Goal: Task Accomplishment & Management: Complete application form

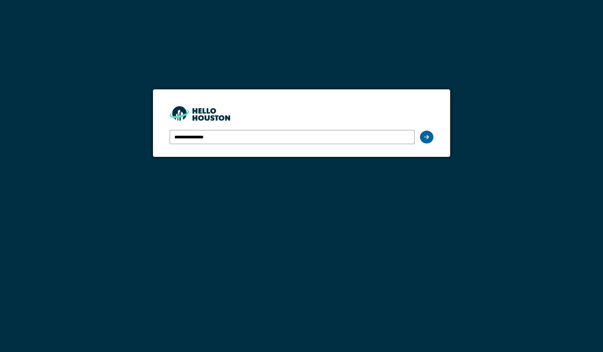
click at [428, 137] on icon at bounding box center [426, 136] width 5 height 5
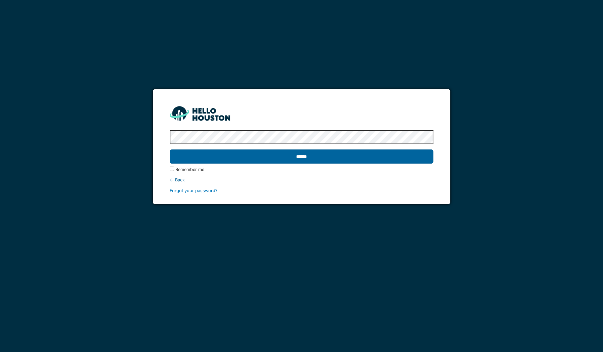
click at [350, 155] on input "******" at bounding box center [302, 156] width 264 height 14
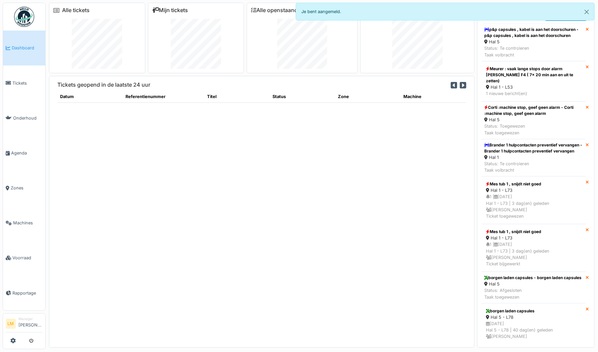
click at [171, 11] on link "Mijn tickets" at bounding box center [170, 10] width 36 height 6
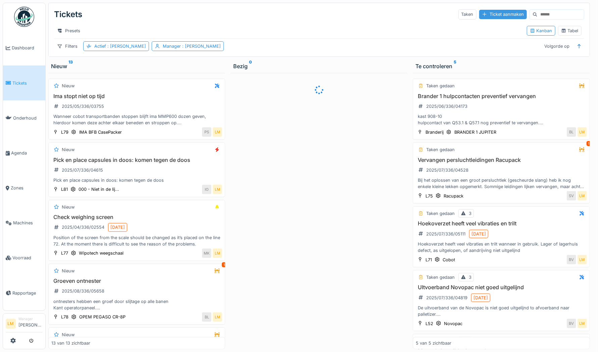
click at [497, 15] on div "Ticket aanmaken" at bounding box center [503, 14] width 48 height 9
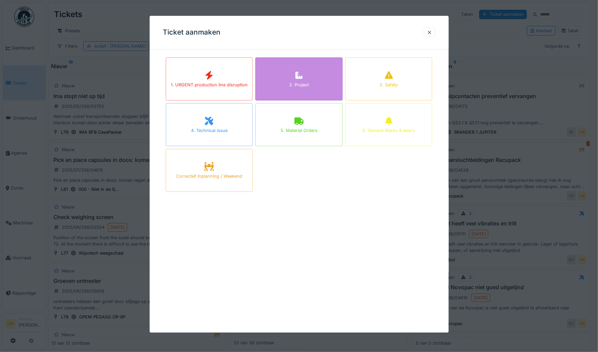
click at [315, 72] on div "2. Project" at bounding box center [298, 78] width 87 height 43
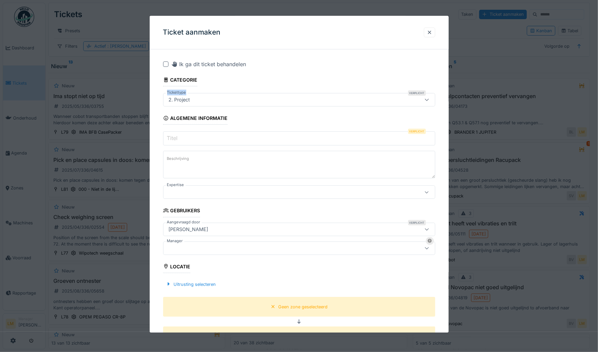
click at [315, 73] on fieldset "Ik ga dit ticket behandelen Categorie Tickettype Verplicht 2. Project *** Algem…" at bounding box center [299, 352] width 272 height 595
click at [226, 139] on input "Titel" at bounding box center [299, 138] width 272 height 14
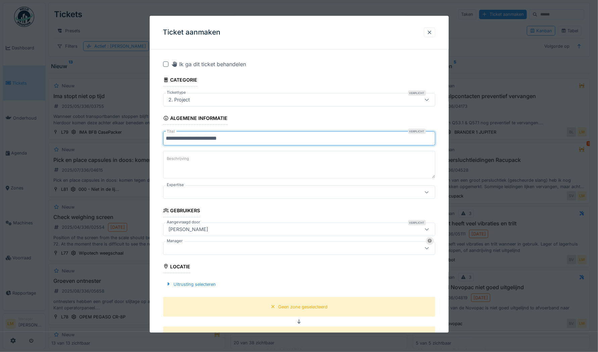
type input "**********"
click at [178, 156] on label "Beschrijving" at bounding box center [178, 159] width 25 height 8
click at [178, 156] on textarea "Beschrijving" at bounding box center [299, 165] width 272 height 28
drag, startPoint x: 245, startPoint y: 143, endPoint x: 145, endPoint y: 138, distance: 99.7
click at [145, 138] on div "**********" at bounding box center [322, 176] width 552 height 352
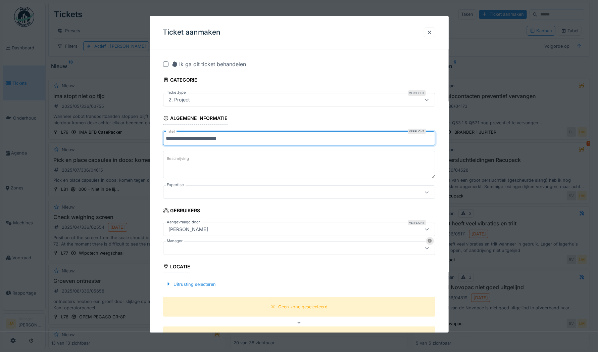
click at [200, 161] on textarea "Beschrijving" at bounding box center [299, 165] width 272 height 28
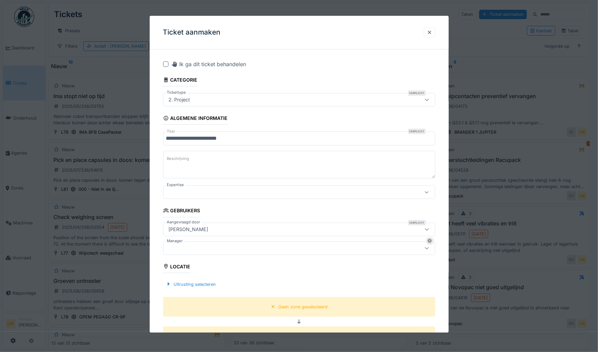
paste textarea "**********"
type textarea "**********"
click at [196, 251] on div at bounding box center [283, 247] width 234 height 7
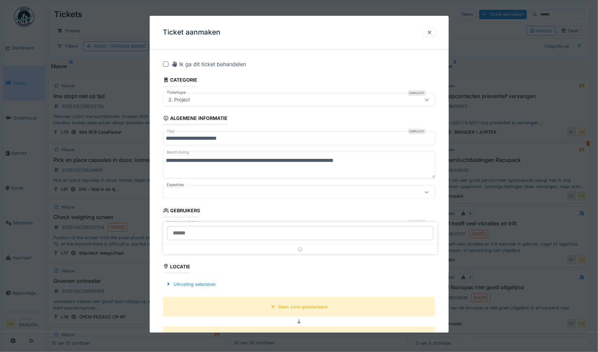
scroll to position [73, 0]
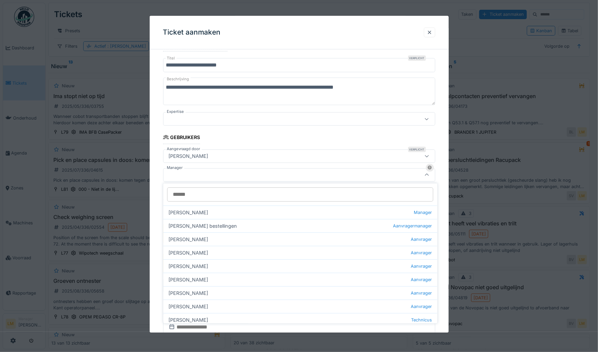
drag, startPoint x: 189, startPoint y: 192, endPoint x: 196, endPoint y: 184, distance: 10.2
click at [196, 184] on div at bounding box center [300, 194] width 274 height 22
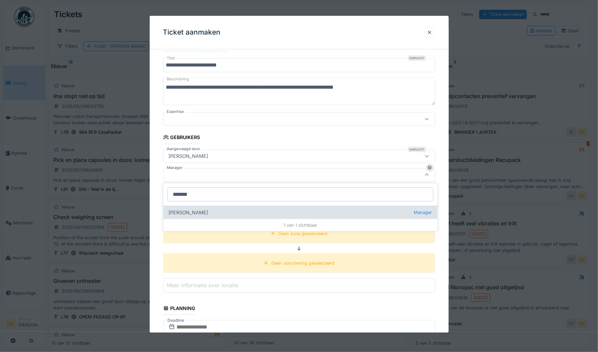
type input "*******"
click at [198, 211] on div "Laurens Macris Manager" at bounding box center [300, 211] width 274 height 13
type input "****"
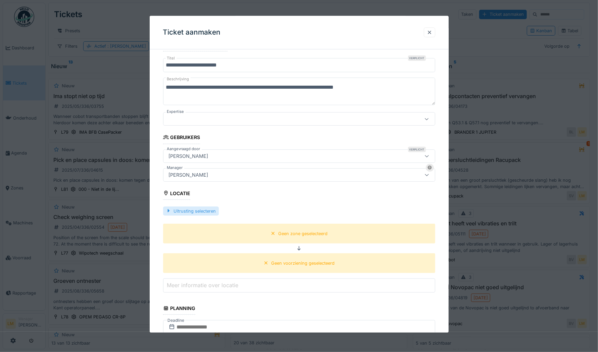
click at [198, 208] on div "Uitrusting selecteren" at bounding box center [191, 210] width 56 height 9
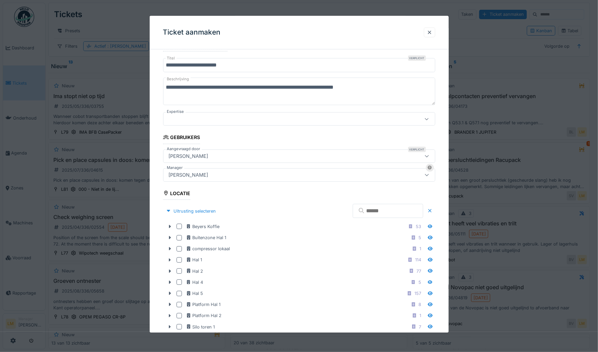
scroll to position [171, 0]
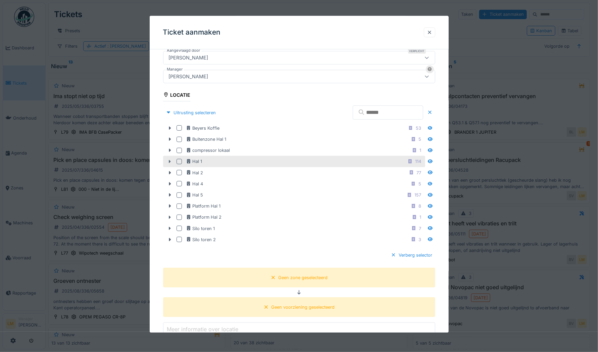
click at [169, 160] on icon at bounding box center [170, 161] width 2 height 3
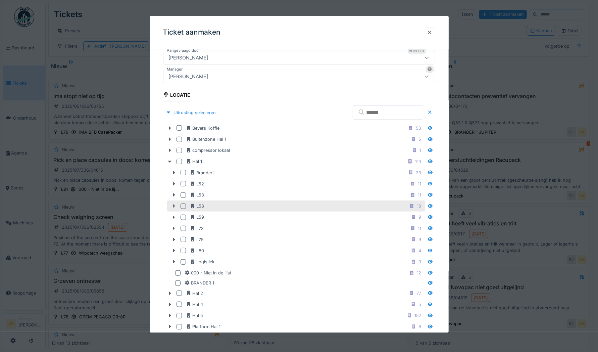
click at [174, 204] on icon at bounding box center [174, 205] width 2 height 3
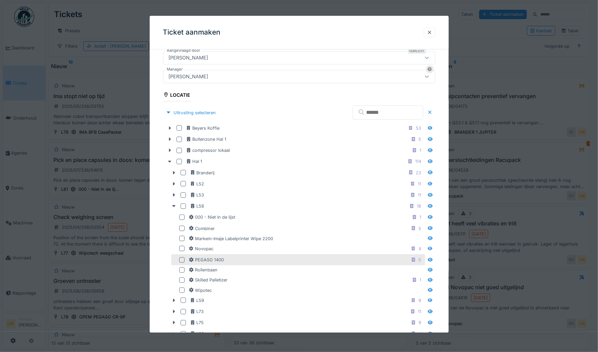
click at [180, 258] on div at bounding box center [181, 259] width 5 height 5
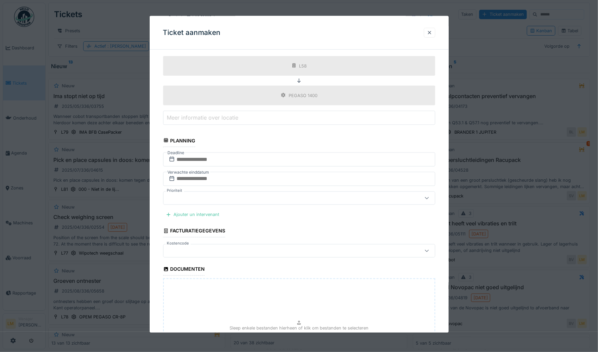
scroll to position [589, 0]
click at [202, 208] on div "Ajouter un intervenant" at bounding box center [192, 212] width 59 height 9
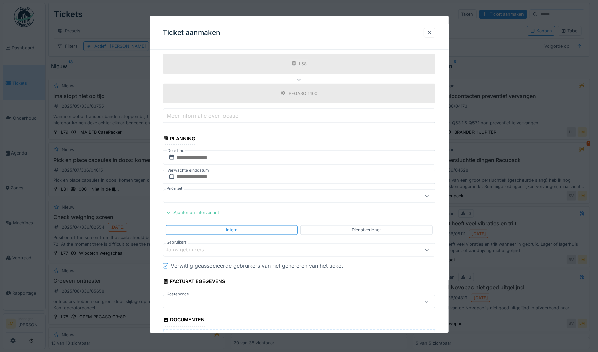
click at [197, 247] on div "Jouw gebruikers" at bounding box center [190, 249] width 48 height 7
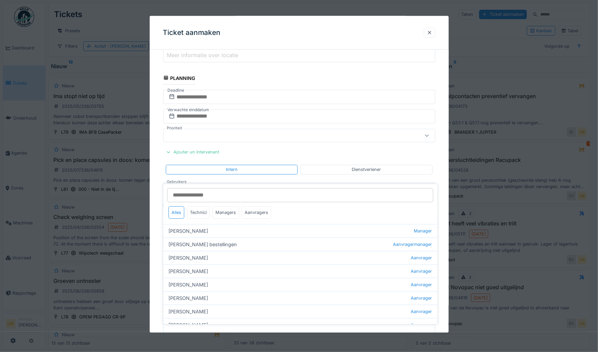
scroll to position [659, 0]
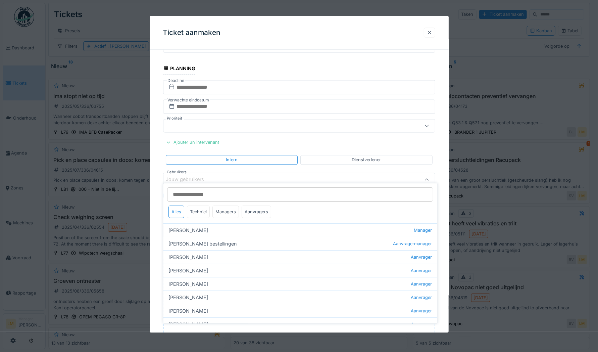
click at [212, 176] on div "Jouw gebruikers" at bounding box center [190, 179] width 48 height 7
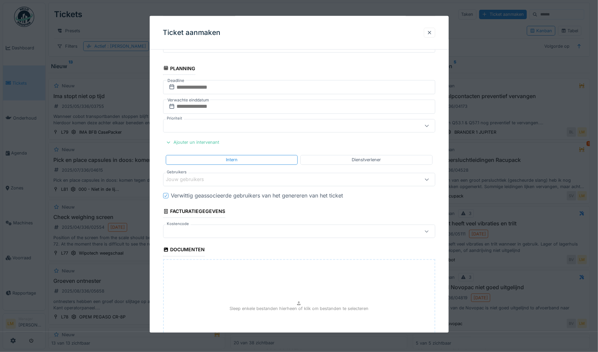
click at [212, 176] on div "Jouw gebruikers" at bounding box center [190, 179] width 48 height 7
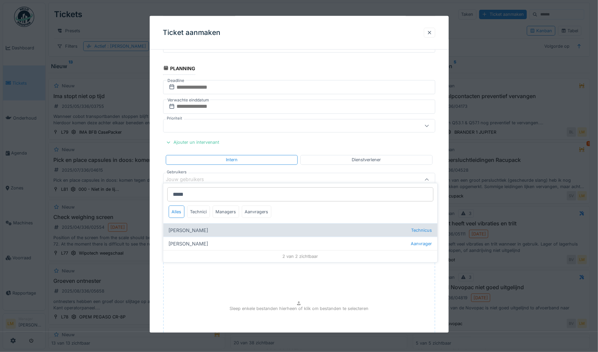
type input "*****"
click at [207, 228] on div "Stijn Van buggenhout Technicus" at bounding box center [300, 229] width 274 height 13
type input "****"
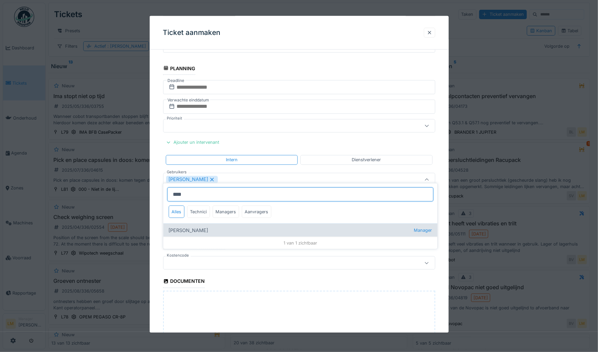
type input "****"
click at [203, 229] on div "Jasper De wit Manager" at bounding box center [300, 229] width 274 height 13
type input "*********"
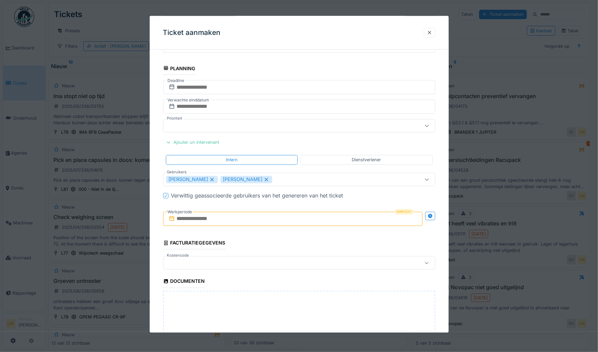
click at [216, 214] on input "text" at bounding box center [292, 218] width 259 height 14
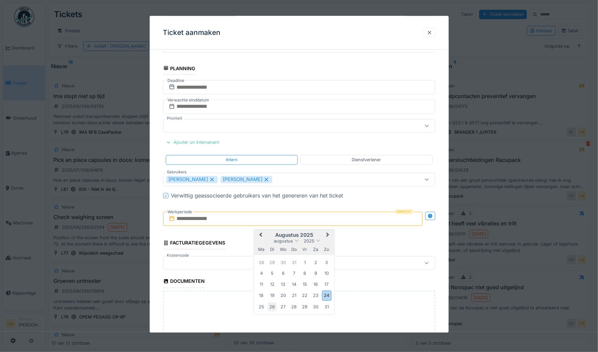
click at [272, 303] on div "26" at bounding box center [272, 306] width 9 height 9
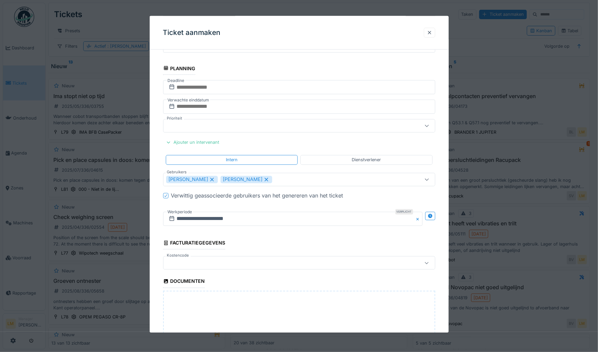
scroll to position [755, 0]
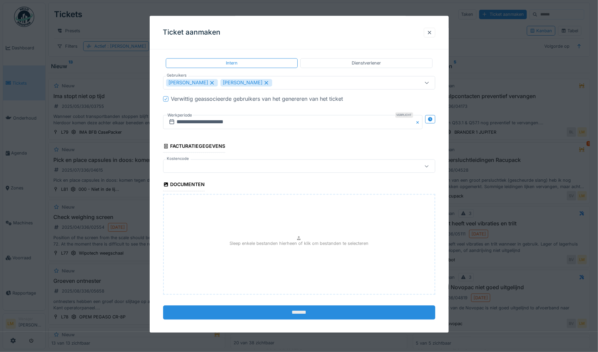
click at [240, 305] on input "*******" at bounding box center [299, 312] width 272 height 14
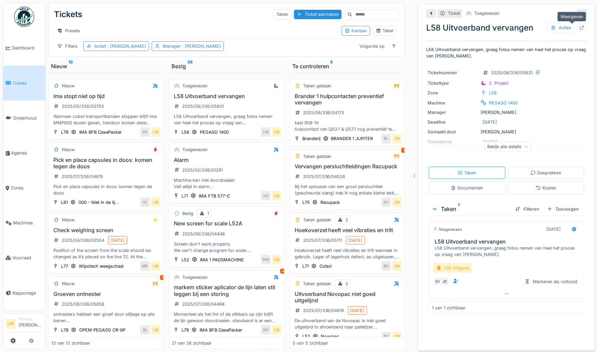
click at [579, 30] on div at bounding box center [581, 27] width 5 height 6
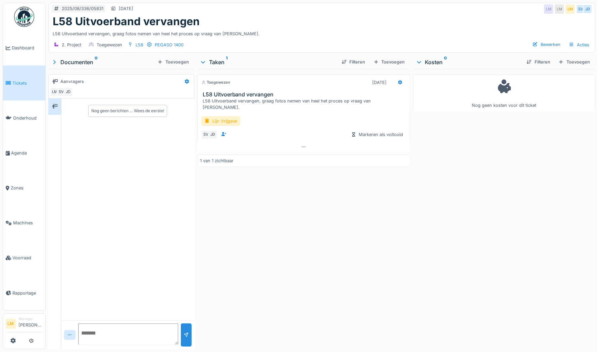
click at [266, 170] on div "Toegewezen 26-8-2025 L58 Uitvoerband vervangen L58 Uitvoerband vervangen, graag…" at bounding box center [303, 207] width 213 height 277
click at [281, 164] on div "Toegewezen 26-8-2025 L58 Uitvoerband vervangen L58 Uitvoerband vervangen, graag…" at bounding box center [303, 207] width 213 height 277
click at [296, 212] on div "Toegewezen 26-8-2025 L58 Uitvoerband vervangen L58 Uitvoerband vervangen, graag…" at bounding box center [303, 207] width 213 height 277
click at [21, 18] on img at bounding box center [24, 17] width 20 height 20
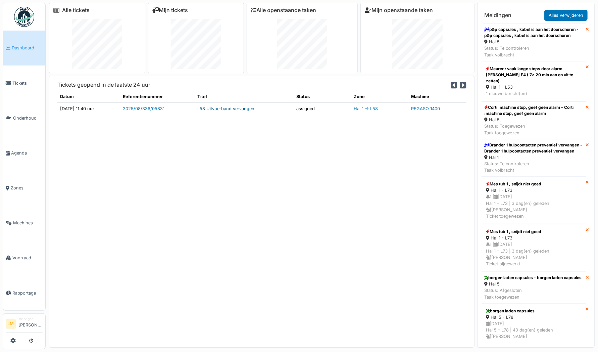
click at [231, 109] on link "L58 Uitvoerband vervangen" at bounding box center [225, 108] width 57 height 5
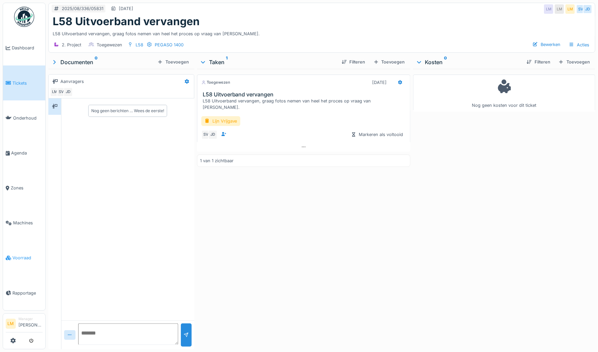
click at [20, 256] on link "Voorraad" at bounding box center [24, 257] width 42 height 35
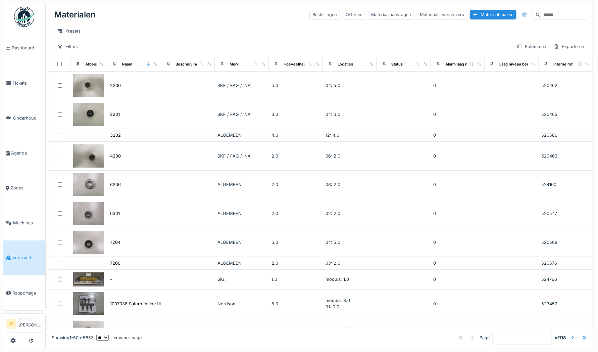
click at [540, 12] on input at bounding box center [563, 14] width 46 height 9
type input "*****"
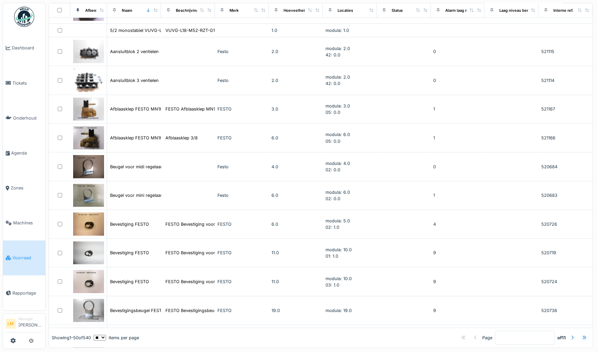
scroll to position [397, 0]
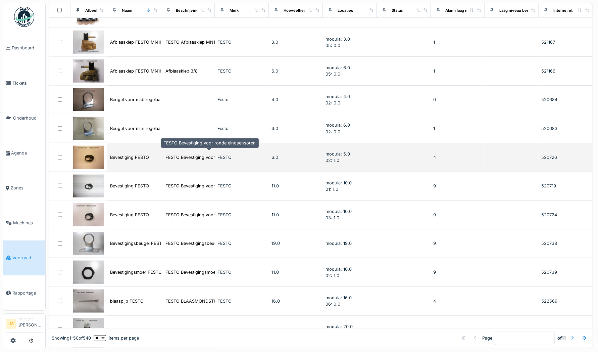
click at [206, 157] on div "FESTO Bevestiging voor ronde eindsensoren" at bounding box center [212, 157] width 96 height 8
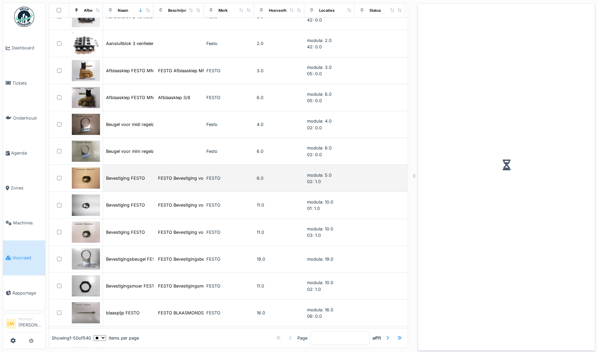
scroll to position [352, 0]
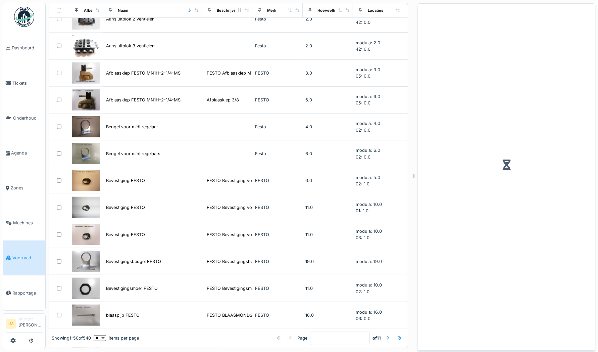
drag, startPoint x: 150, startPoint y: 8, endPoint x: 199, endPoint y: 14, distance: 49.0
click at [199, 14] on div "Naam" at bounding box center [152, 10] width 93 height 8
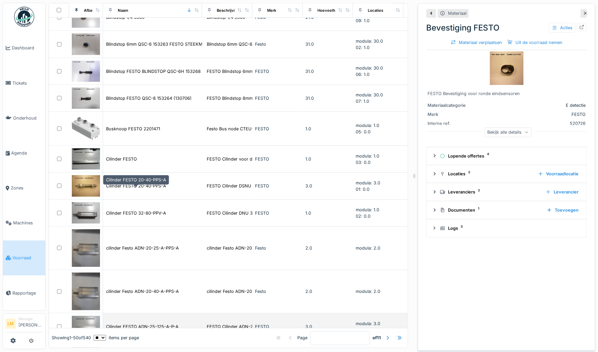
scroll to position [676, 0]
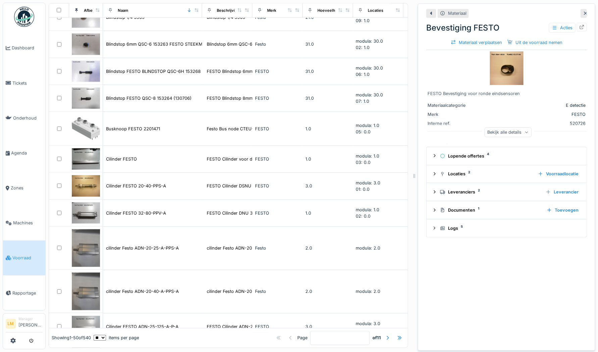
click at [583, 11] on div at bounding box center [585, 13] width 5 height 6
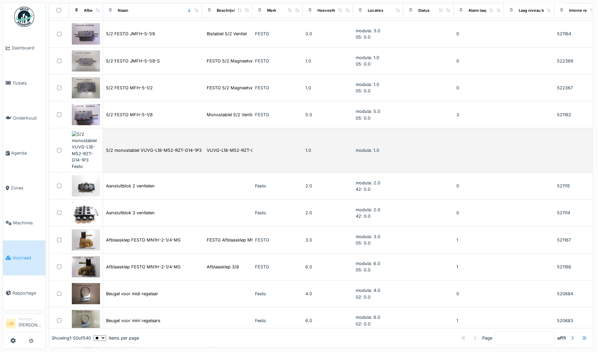
scroll to position [185, 0]
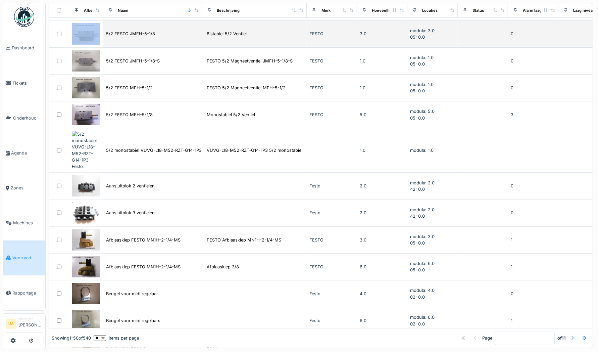
drag, startPoint x: 247, startPoint y: 11, endPoint x: 301, endPoint y: 30, distance: 57.5
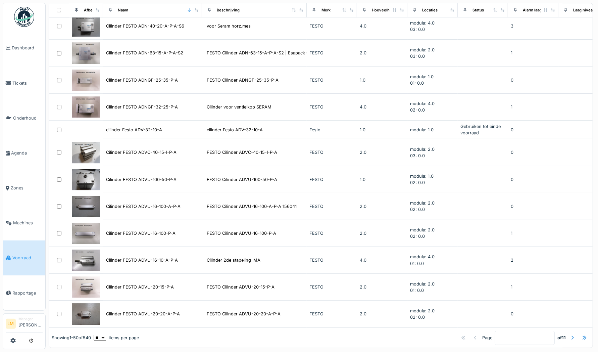
scroll to position [4, 0]
click at [567, 333] on div at bounding box center [572, 337] width 11 height 9
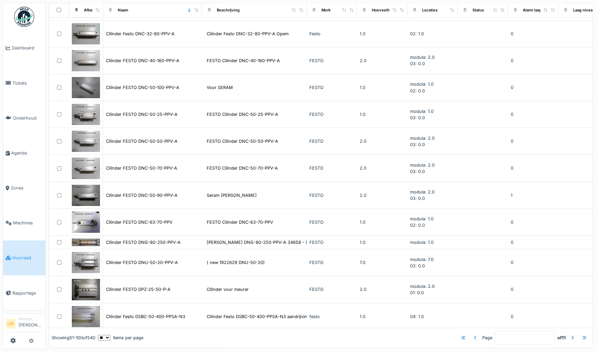
scroll to position [1135, 0]
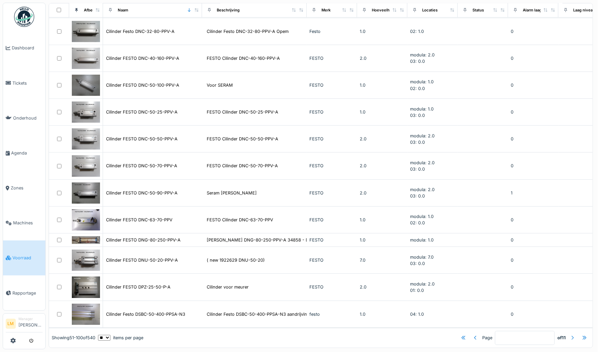
click at [570, 334] on div at bounding box center [572, 337] width 5 height 6
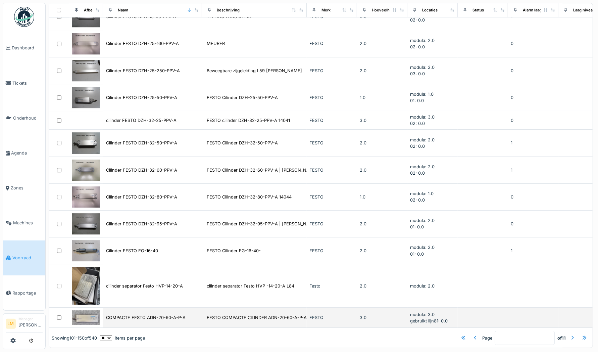
scroll to position [4, 0]
click at [176, 314] on div "COMPACTE FESTO ADN-20-60-A-P-A" at bounding box center [145, 317] width 79 height 6
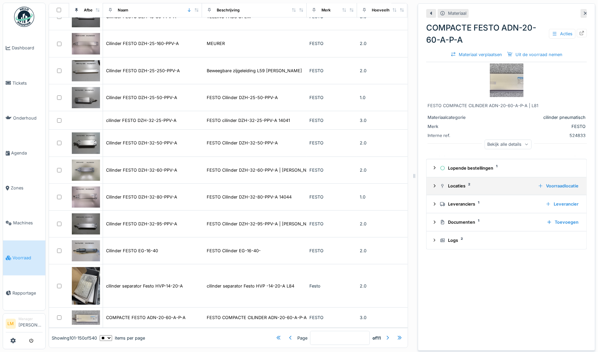
click at [433, 181] on div "Locaties 2 Voorraadlocatie" at bounding box center [506, 185] width 149 height 9
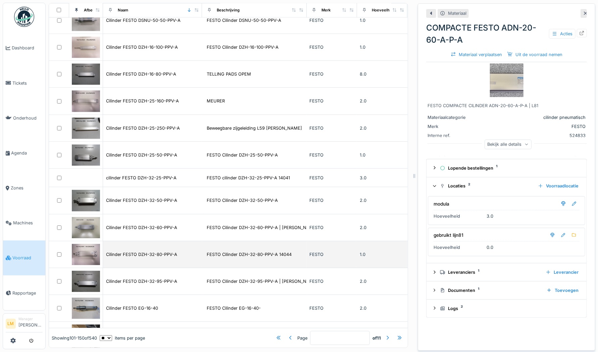
scroll to position [1147, 0]
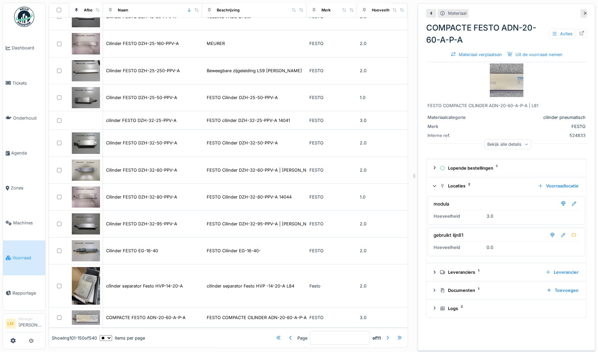
click at [580, 10] on div at bounding box center [583, 13] width 6 height 8
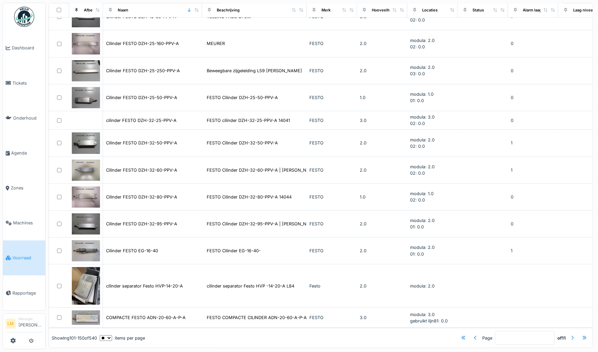
click at [570, 334] on div at bounding box center [572, 337] width 5 height 6
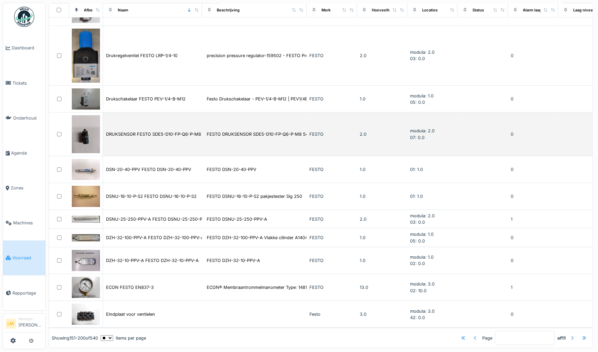
scroll to position [1215, 0]
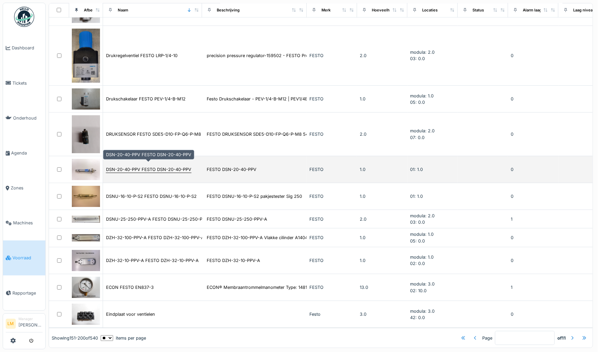
click at [171, 166] on div "DSN-20-40-PPV FESTO DSN-20-40-PPV" at bounding box center [148, 169] width 85 height 6
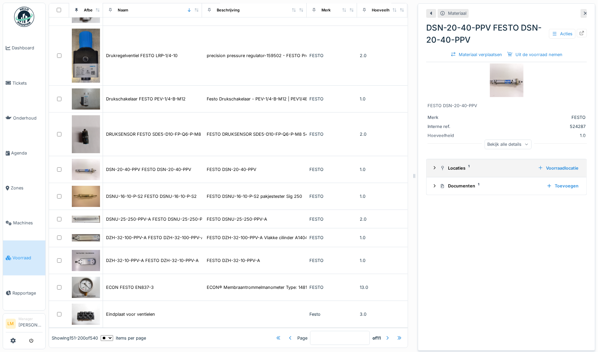
click at [432, 165] on icon at bounding box center [434, 167] width 5 height 4
click at [580, 9] on div at bounding box center [583, 13] width 6 height 8
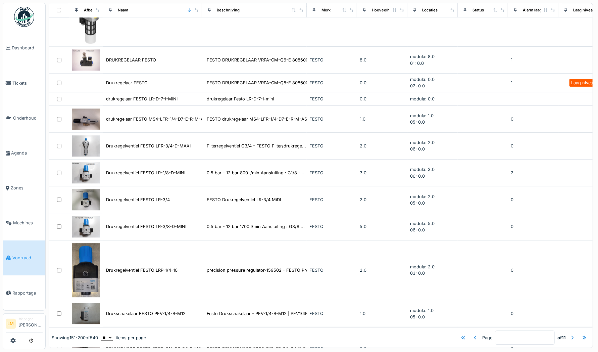
scroll to position [1215, 0]
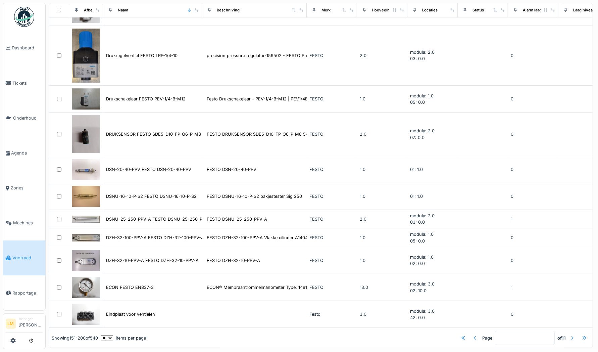
click at [570, 334] on div at bounding box center [572, 337] width 5 height 6
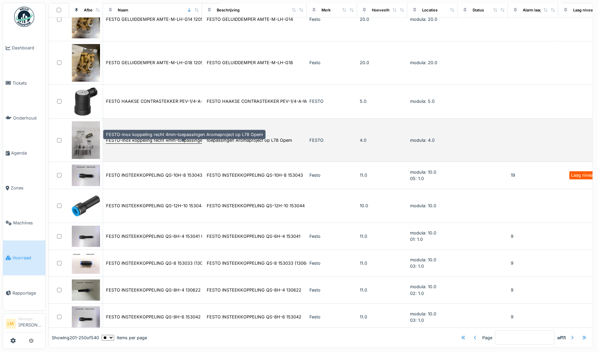
click at [200, 140] on div "FESTO-inox koppeling recht 4mm-toepassingen Aromaproject op L78 Opem" at bounding box center [184, 140] width 157 height 6
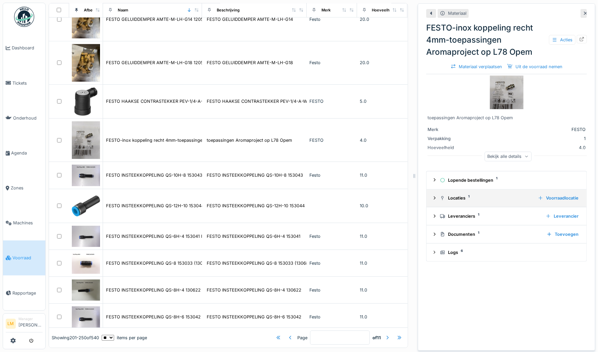
click at [432, 193] on div "Locaties 1 Voorraadlocatie" at bounding box center [506, 197] width 149 height 9
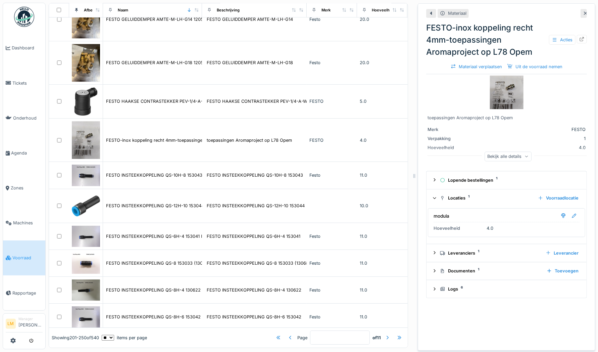
click at [571, 6] on div "Materiaal FESTO-inox koppeling recht 4mm-toepassingen Aromaproject op L78 Opem …" at bounding box center [506, 39] width 161 height 67
click at [583, 11] on icon at bounding box center [585, 13] width 5 height 4
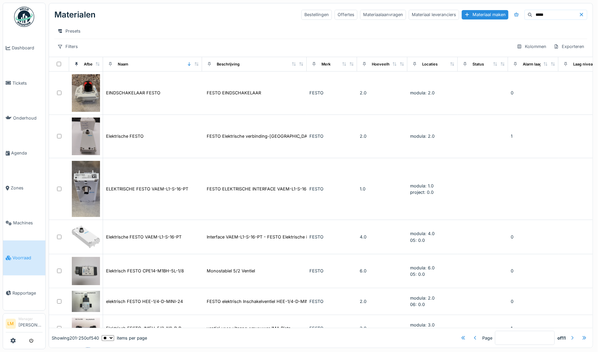
click at [570, 334] on div at bounding box center [572, 337] width 5 height 6
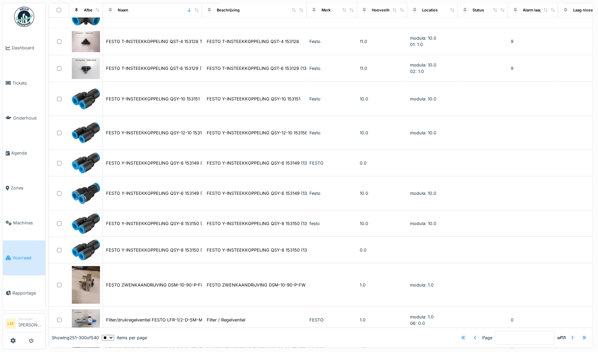
scroll to position [1010, 0]
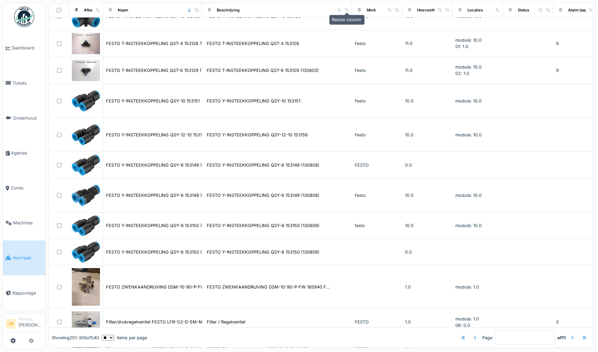
drag, startPoint x: 299, startPoint y: 7, endPoint x: 344, endPoint y: 5, distance: 45.3
click at [344, 8] on icon at bounding box center [346, 10] width 5 height 4
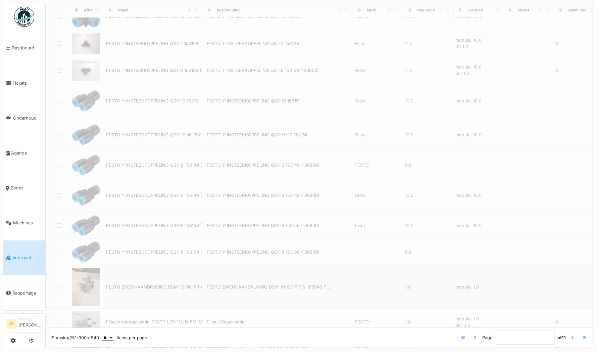
type input "*"
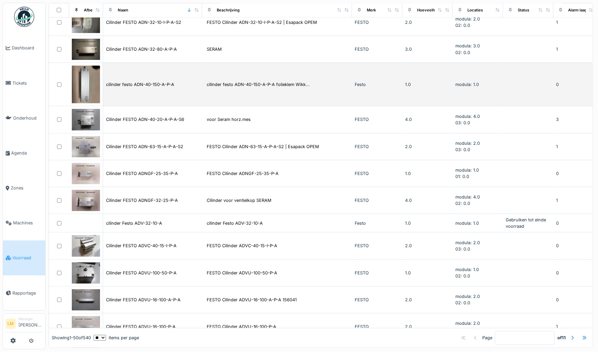
scroll to position [1162, 0]
